Goal: Task Accomplishment & Management: Manage account settings

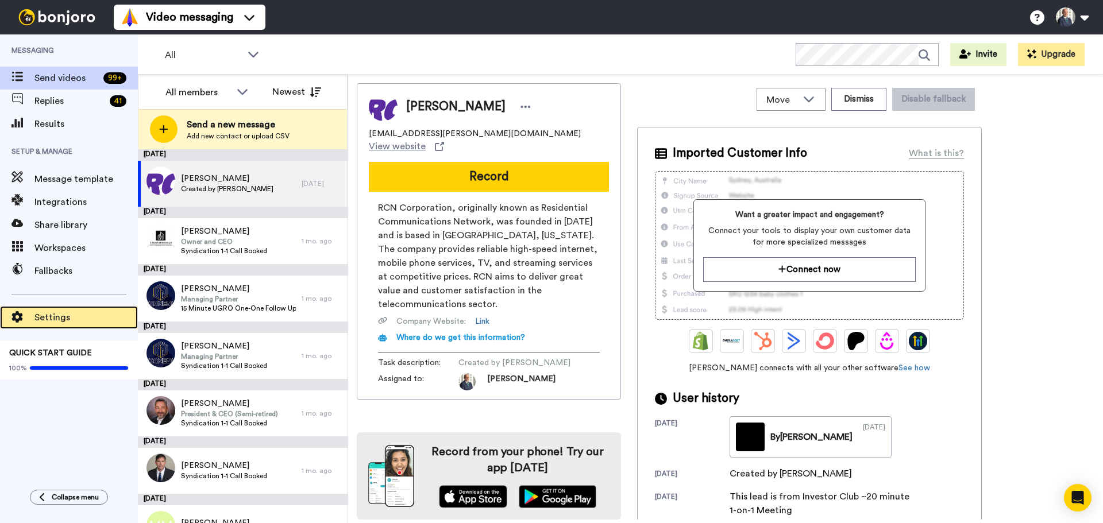
click at [55, 315] on span "Settings" at bounding box center [85, 318] width 103 height 14
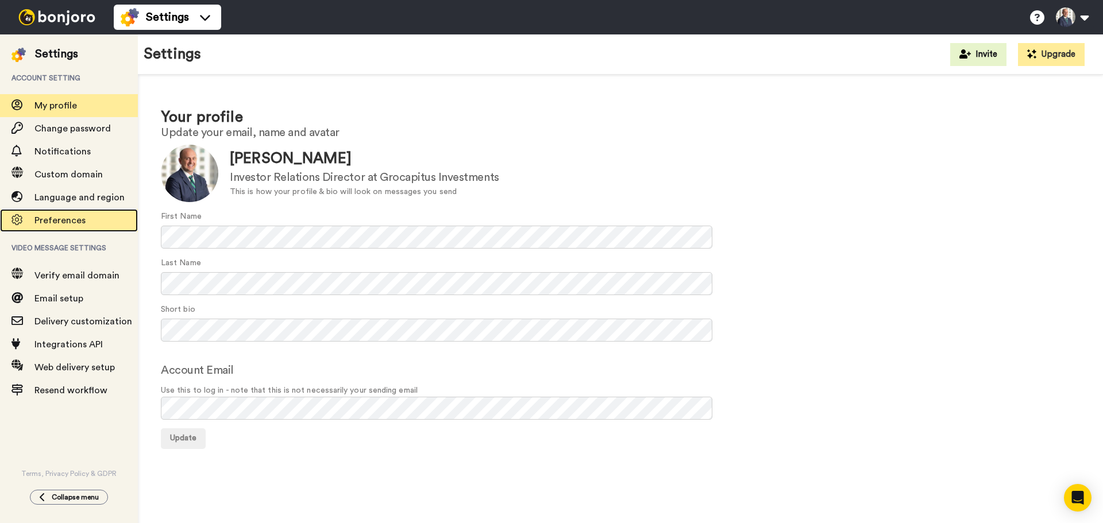
click at [75, 218] on span "Preferences" at bounding box center [59, 220] width 51 height 9
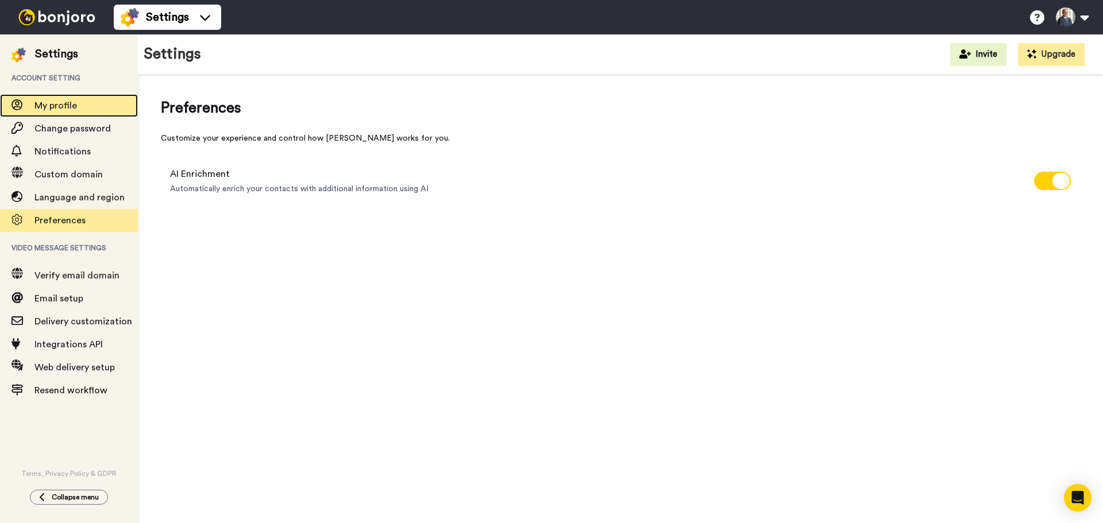
click at [56, 103] on span "My profile" at bounding box center [55, 105] width 43 height 9
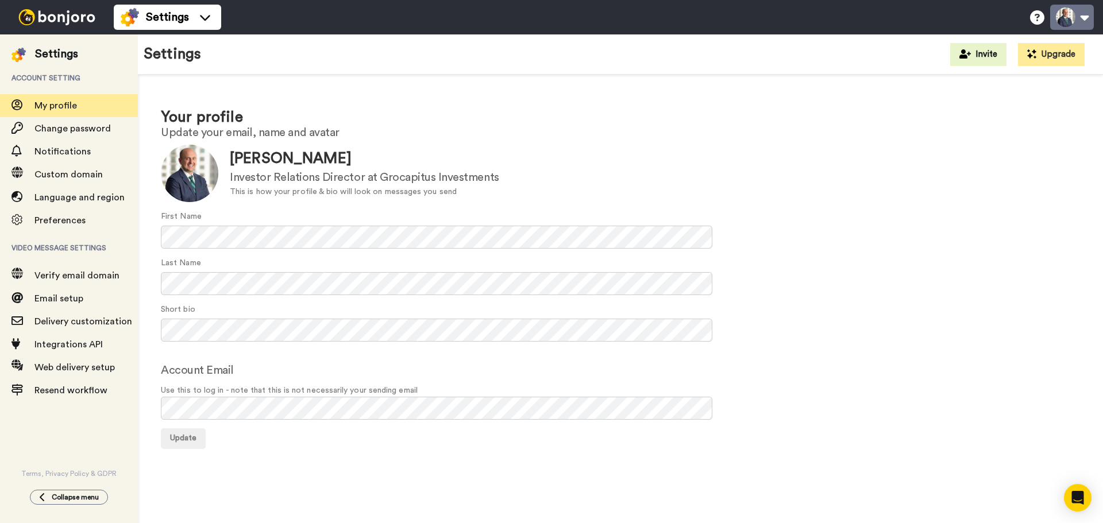
click at [1079, 14] on button at bounding box center [1072, 17] width 44 height 25
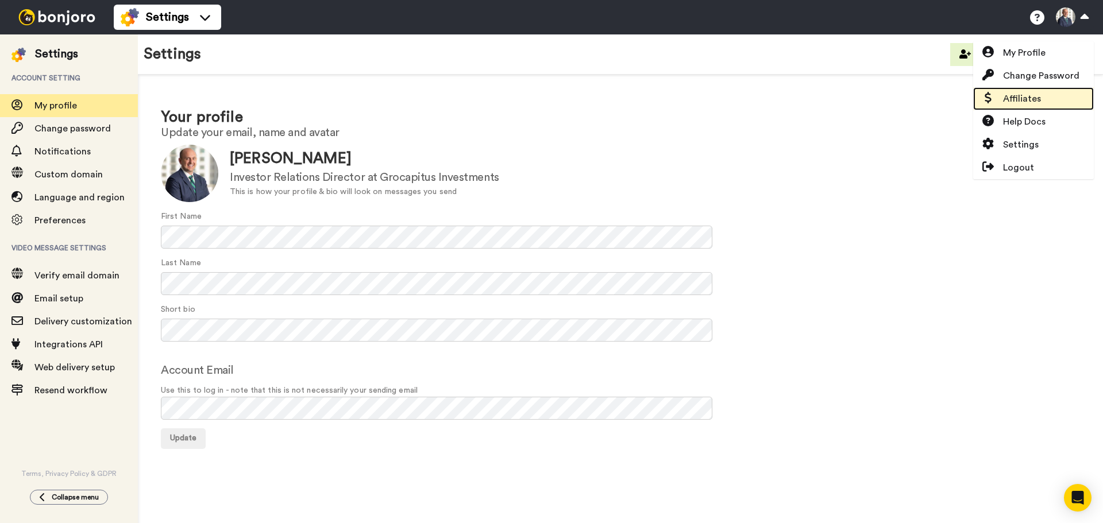
click at [1043, 102] on link "Affiliates" at bounding box center [1033, 98] width 121 height 23
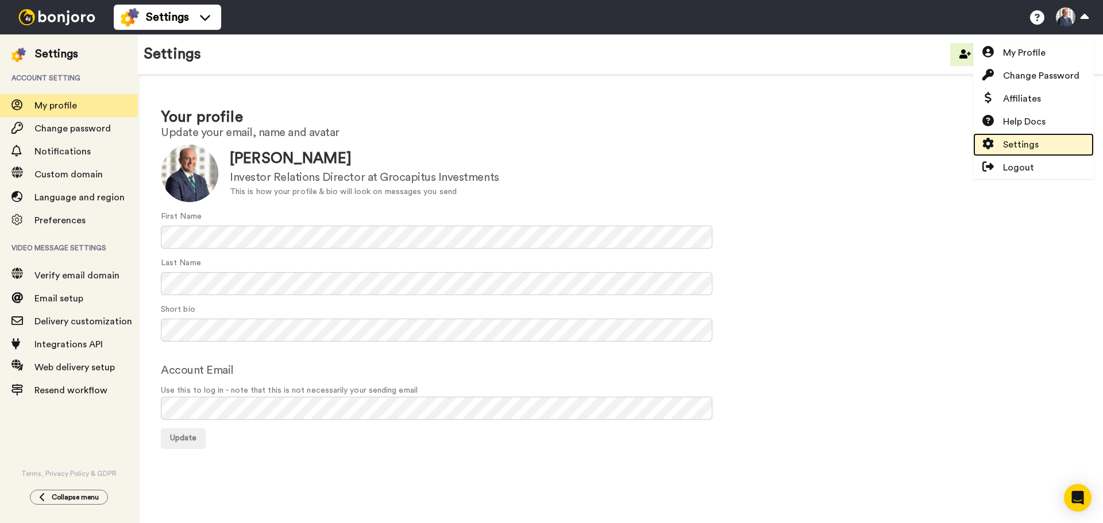
click at [1022, 144] on span "Settings" at bounding box center [1021, 145] width 36 height 14
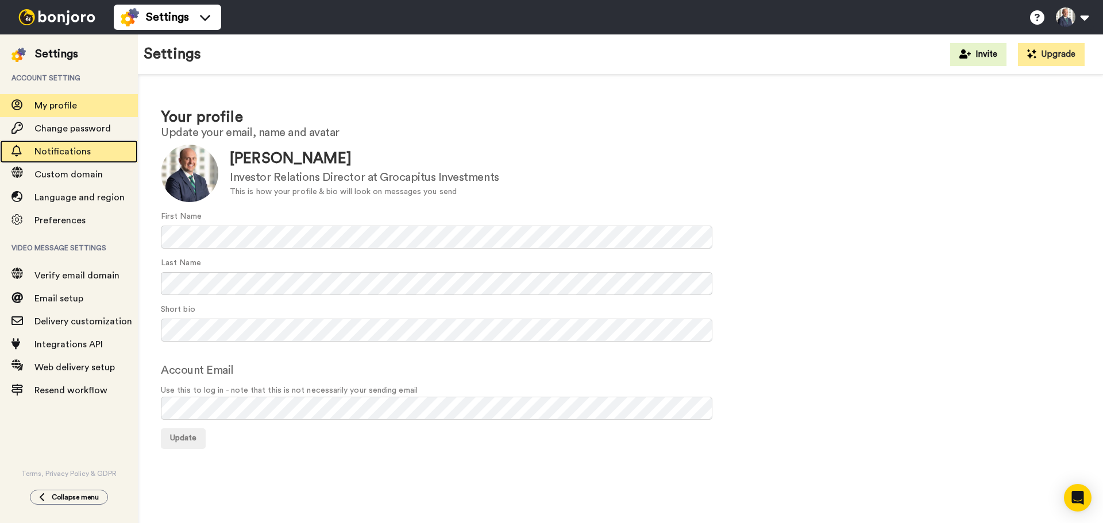
click at [57, 155] on span "Notifications" at bounding box center [62, 151] width 56 height 9
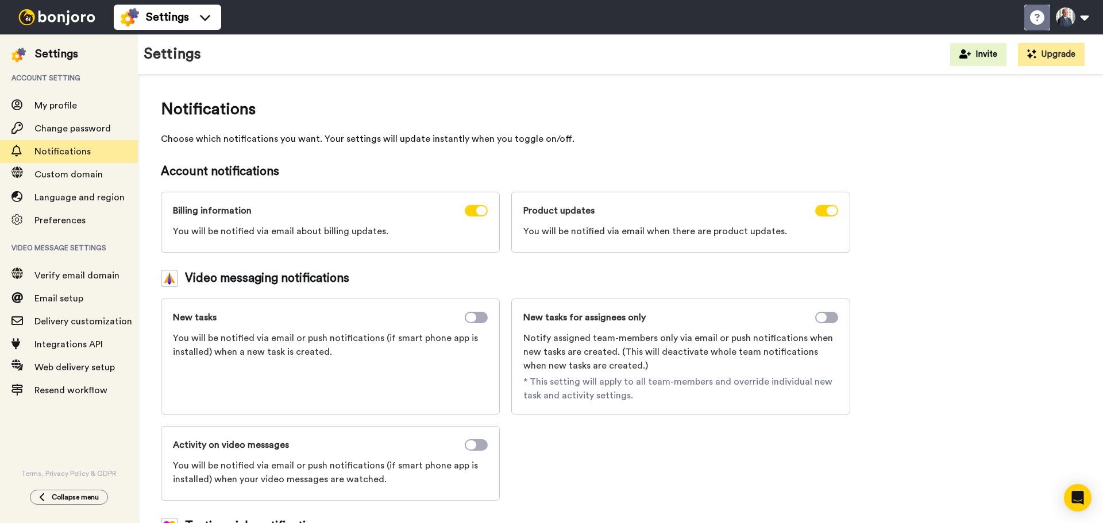
click at [1037, 17] on icon at bounding box center [1037, 17] width 14 height 14
click at [99, 180] on span "Custom domain" at bounding box center [85, 175] width 103 height 14
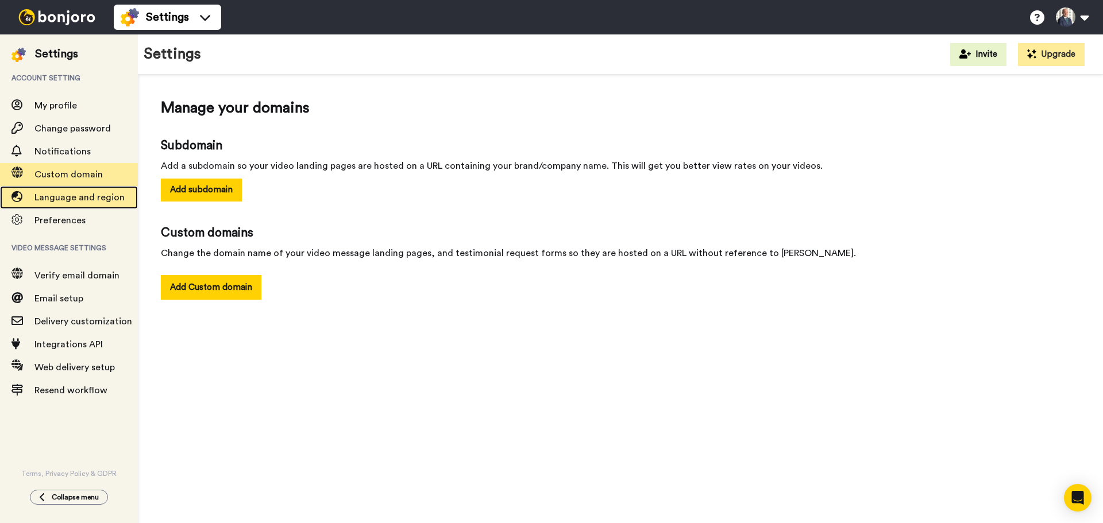
click at [90, 197] on span "Language and region" at bounding box center [79, 197] width 90 height 9
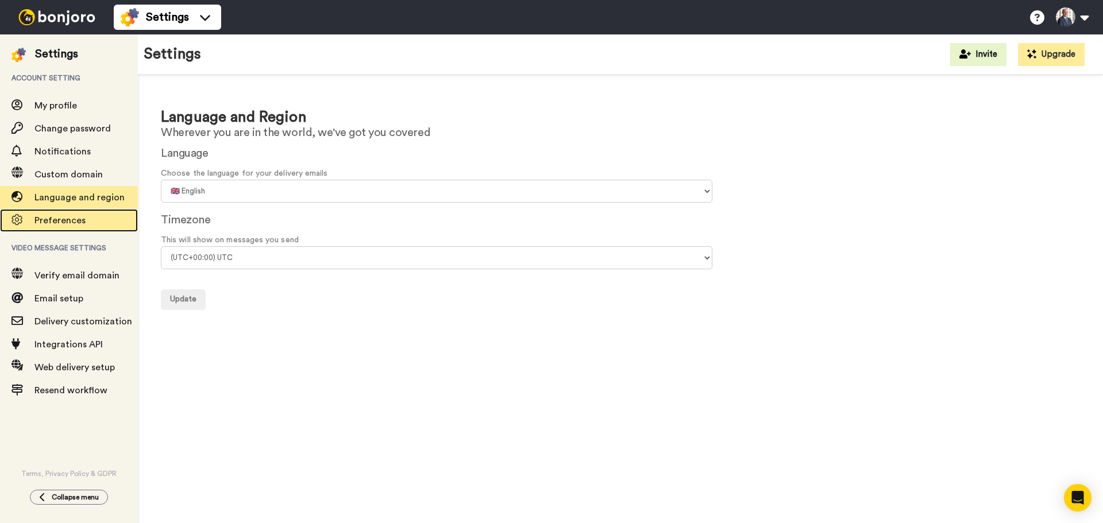
click at [75, 225] on span "Preferences" at bounding box center [85, 221] width 103 height 14
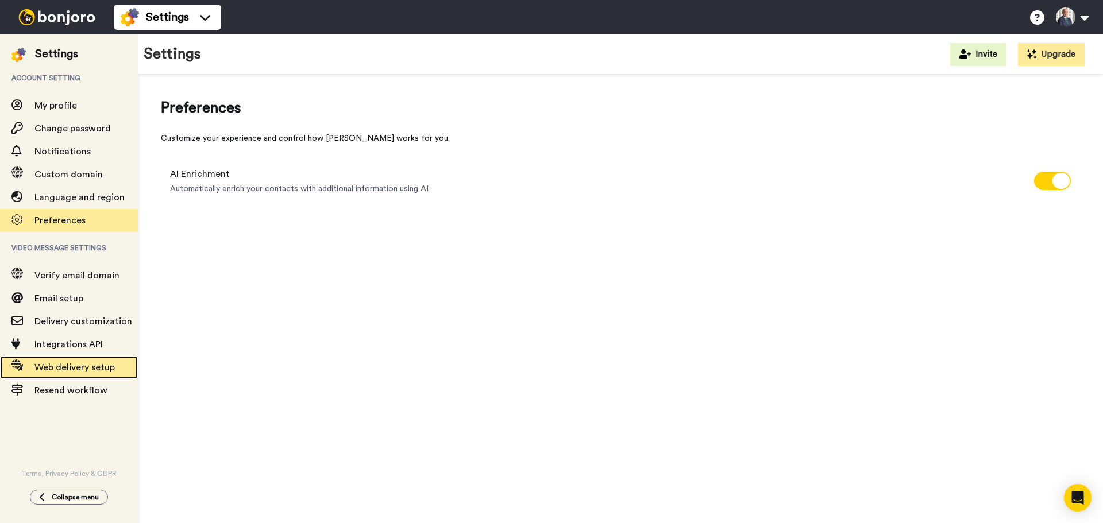
click at [66, 368] on span "Web delivery setup" at bounding box center [74, 367] width 80 height 9
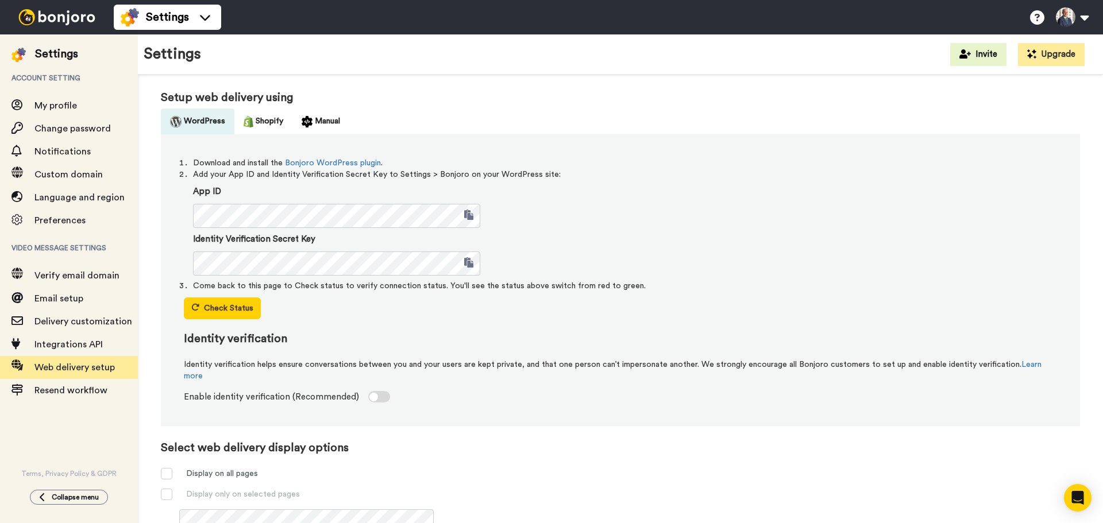
scroll to position [57, 0]
click at [79, 344] on span "Integrations API" at bounding box center [68, 344] width 68 height 9
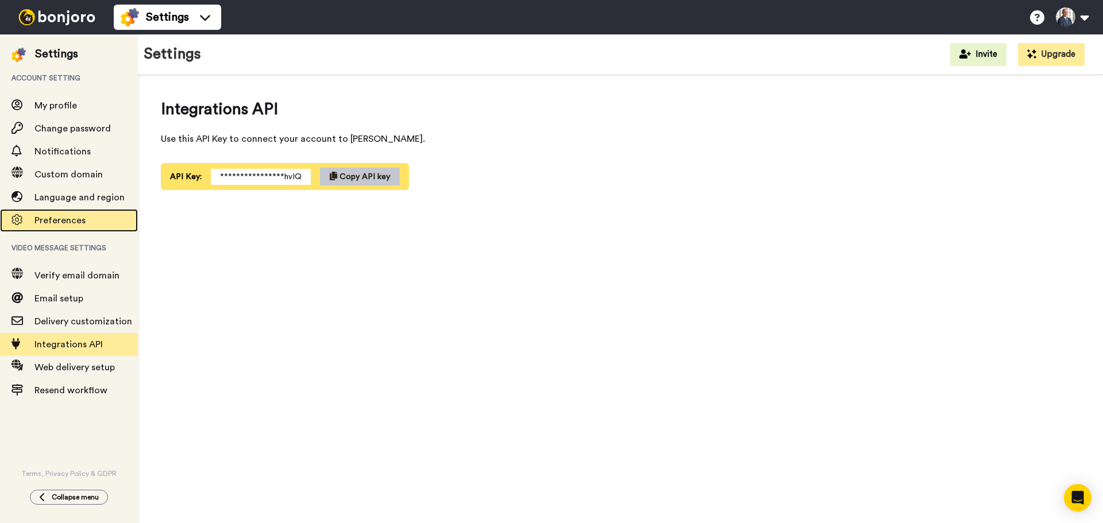
click at [73, 221] on span "Preferences" at bounding box center [59, 220] width 51 height 9
click at [63, 213] on div "Preferences" at bounding box center [69, 220] width 138 height 23
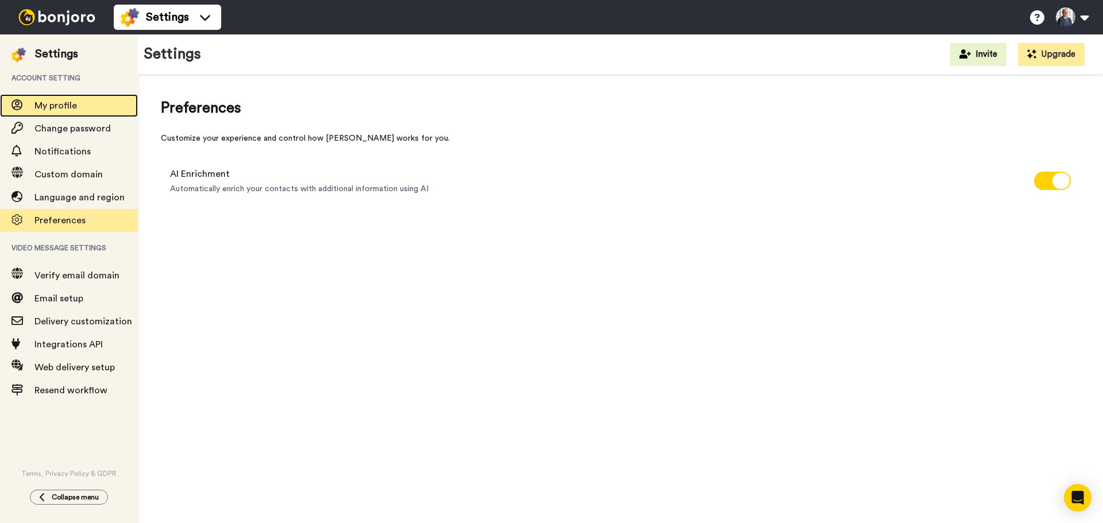
click at [70, 101] on span "My profile" at bounding box center [85, 106] width 103 height 14
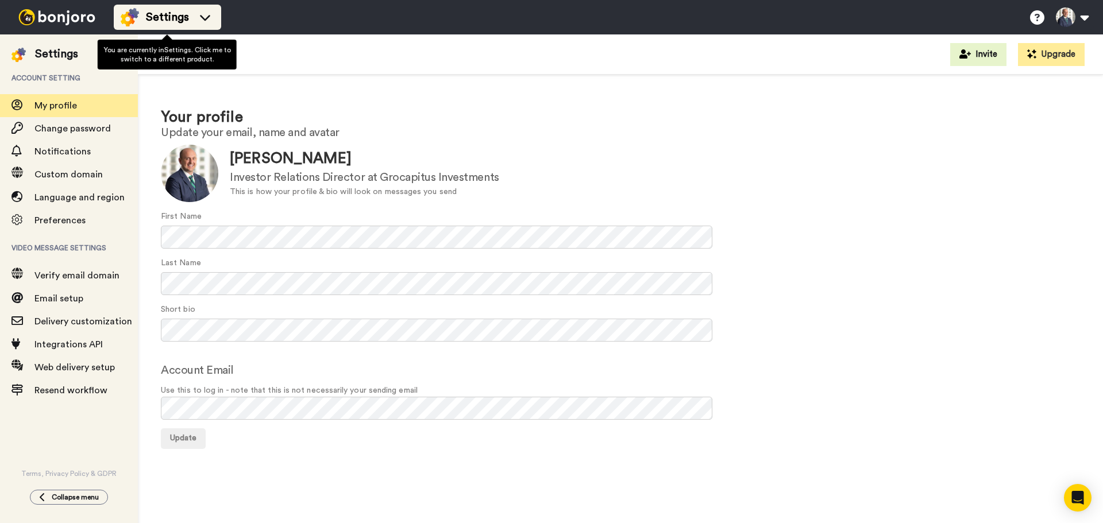
click at [207, 17] on icon at bounding box center [205, 18] width 10 height 6
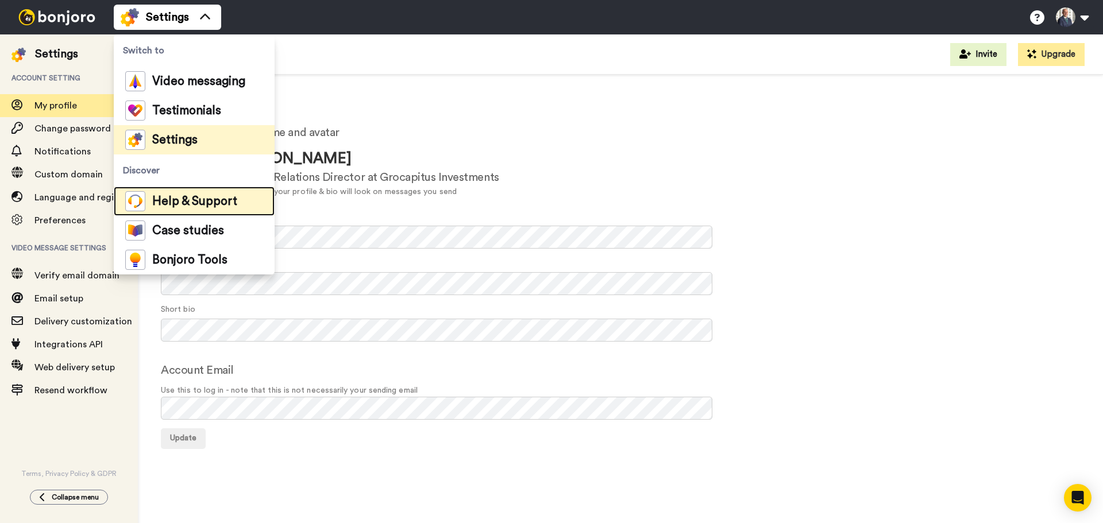
click at [224, 204] on span "Help & Support" at bounding box center [194, 201] width 85 height 11
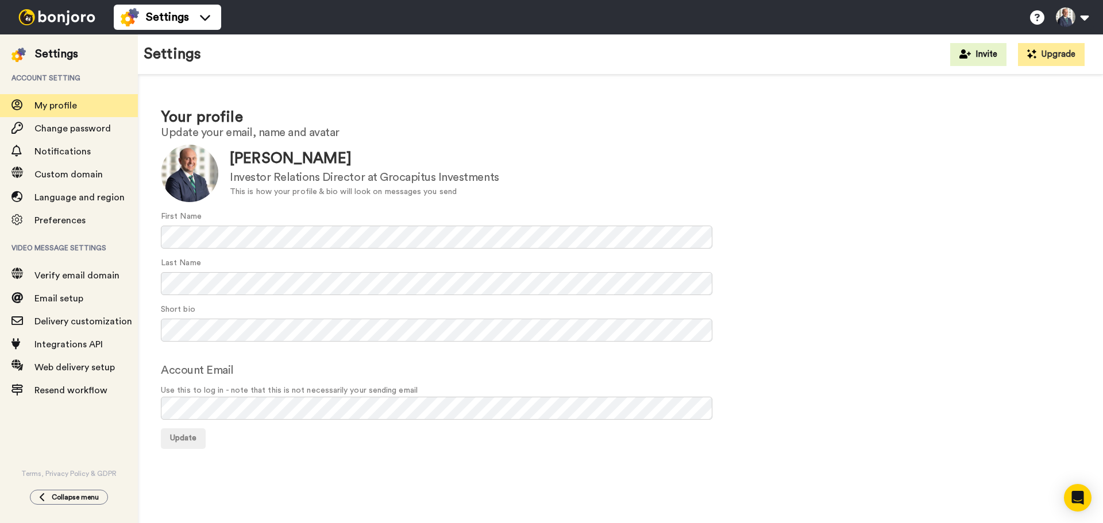
click at [780, 374] on div "Account Email Use this to log in - note that this is not necessarily your sendi…" at bounding box center [620, 391] width 919 height 58
click at [1064, 22] on button at bounding box center [1072, 17] width 44 height 25
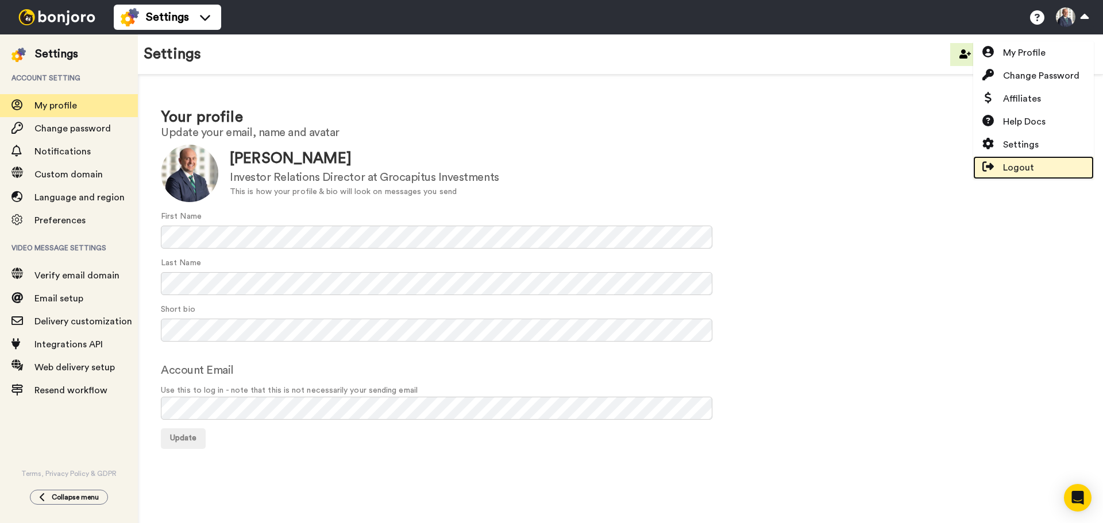
click at [1022, 173] on span "Logout" at bounding box center [1018, 168] width 31 height 14
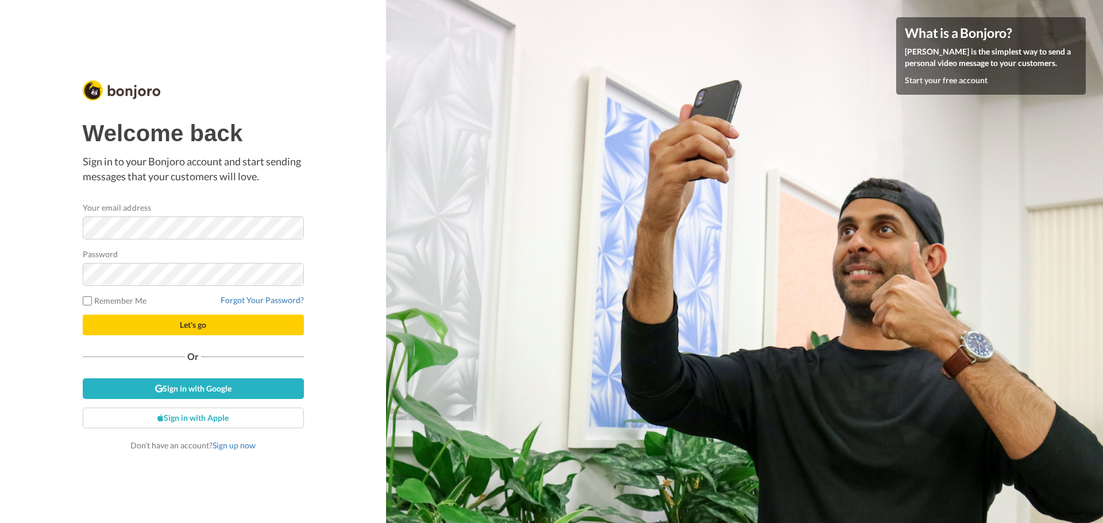
click at [83, 240] on div at bounding box center [83, 240] width 0 height 0
click at [265, 325] on button "Let's go" at bounding box center [193, 325] width 221 height 21
